Goal: Task Accomplishment & Management: Use online tool/utility

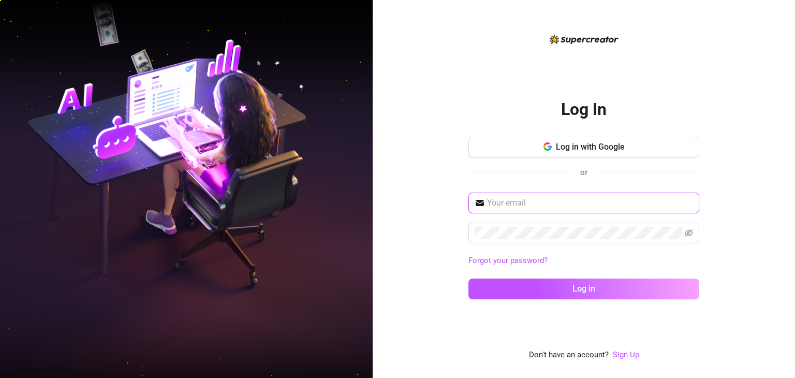
click at [563, 202] on input "text" at bounding box center [590, 203] width 206 height 12
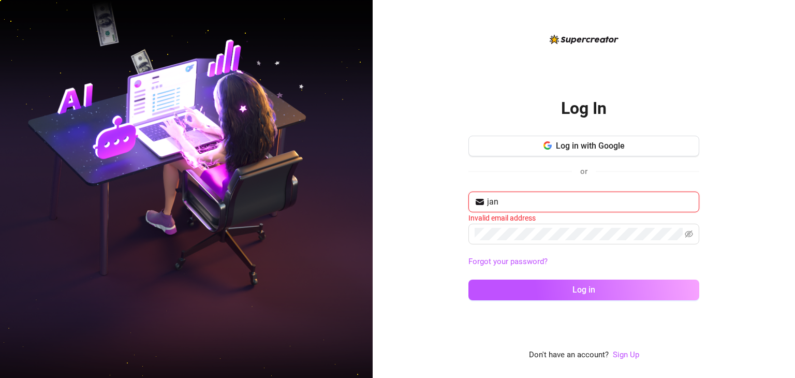
type input "[EMAIL_ADDRESS][DOMAIN_NAME]"
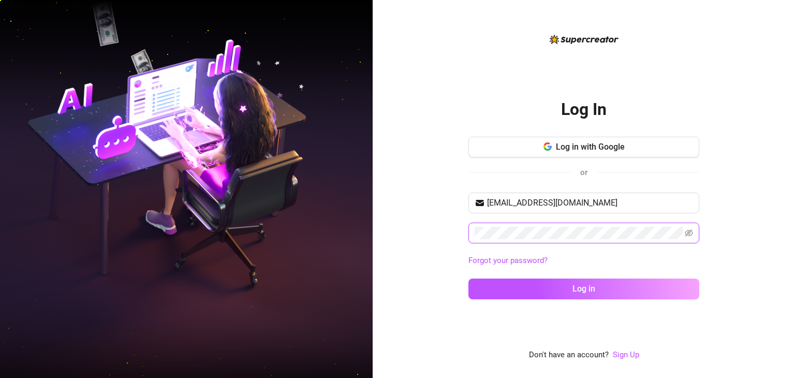
click at [469, 279] on button "Log in" at bounding box center [584, 289] width 231 height 21
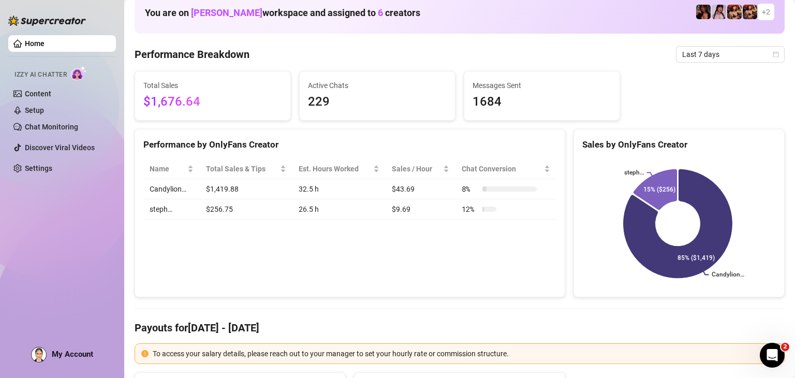
scroll to position [52, 0]
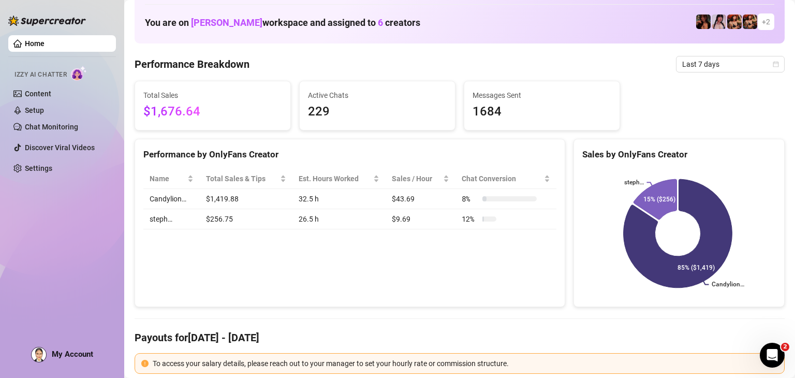
click at [45, 40] on link "Home" at bounding box center [35, 43] width 20 height 8
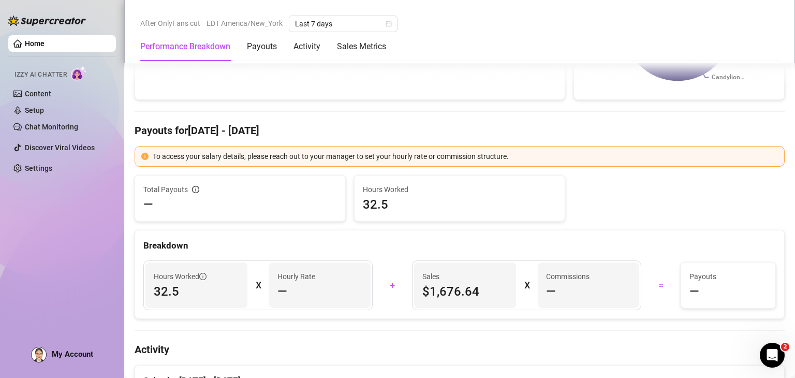
scroll to position [0, 0]
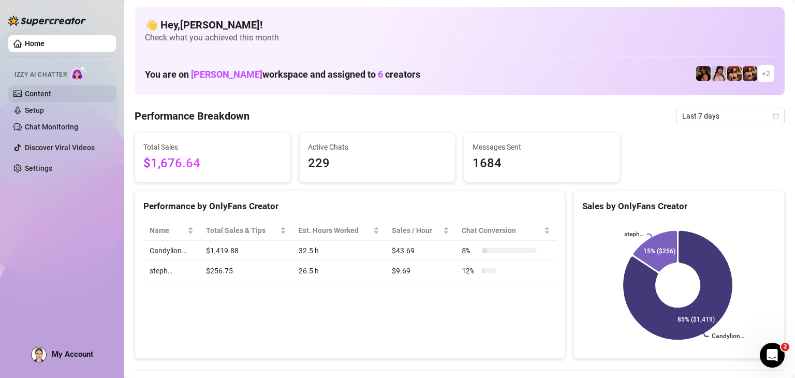
click at [34, 95] on link "Content" at bounding box center [38, 94] width 26 height 8
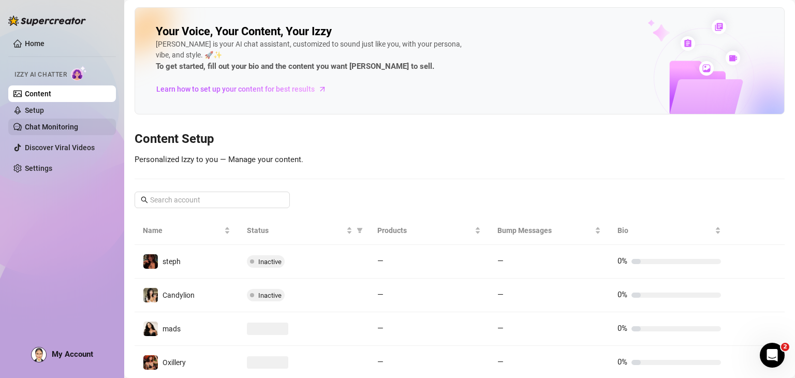
click at [37, 127] on link "Chat Monitoring" at bounding box center [51, 127] width 53 height 8
